Goal: Transaction & Acquisition: Purchase product/service

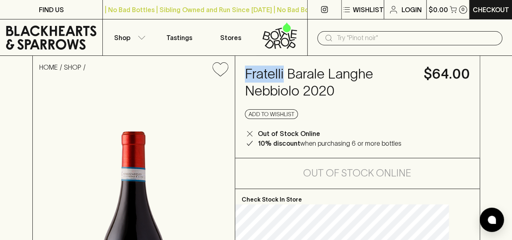
drag, startPoint x: 299, startPoint y: 74, endPoint x: 261, endPoint y: 77, distance: 38.2
click at [261, 77] on h4 "Fratelli Barale Langhe Nebbiolo 2020" at bounding box center [329, 83] width 169 height 34
copy h4 "Fratelli"
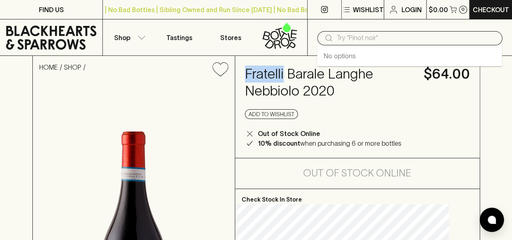
click at [408, 38] on input "text" at bounding box center [415, 38] width 159 height 13
paste input "Fratelli"
type input "Fratelli barale"
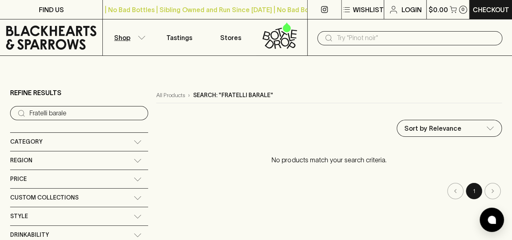
click at [357, 41] on input "text" at bounding box center [415, 38] width 159 height 13
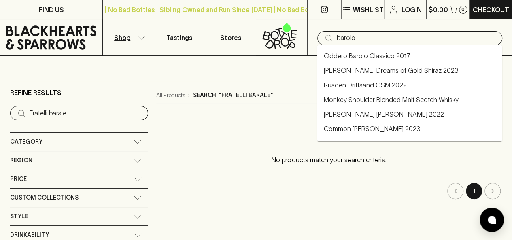
type input "barolo"
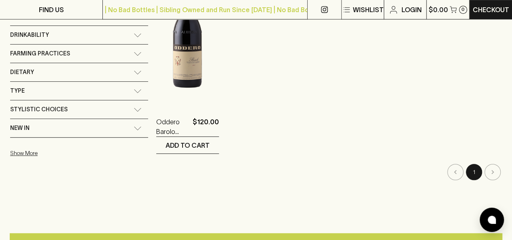
scroll to position [202, 0]
